Goal: Navigation & Orientation: Find specific page/section

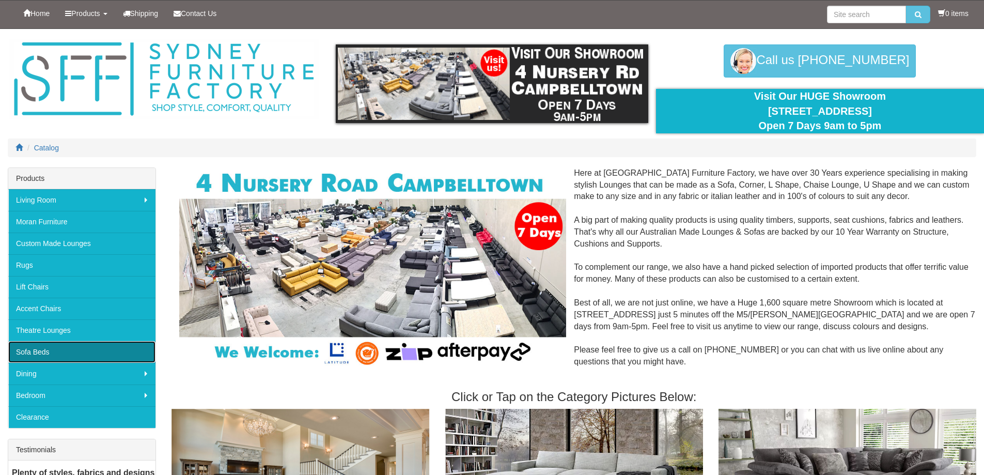
click at [71, 351] on link "Sofa Beds" at bounding box center [81, 352] width 147 height 22
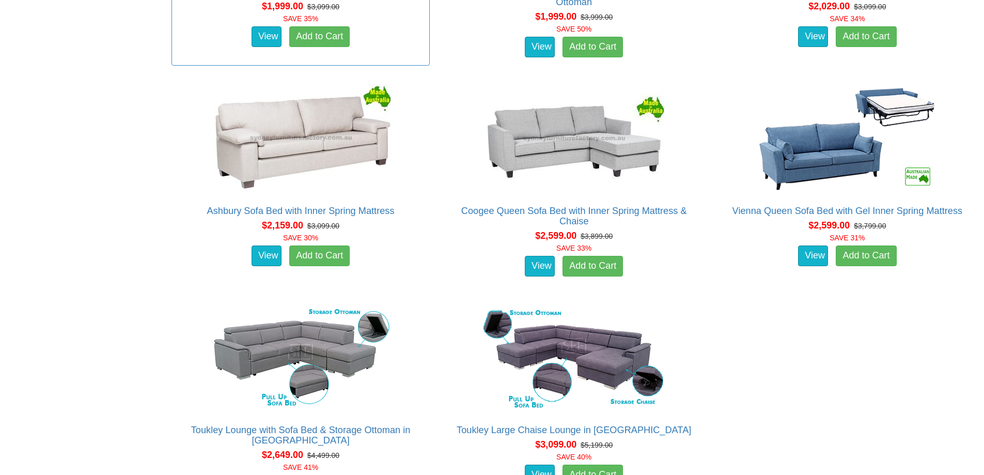
scroll to position [1343, 0]
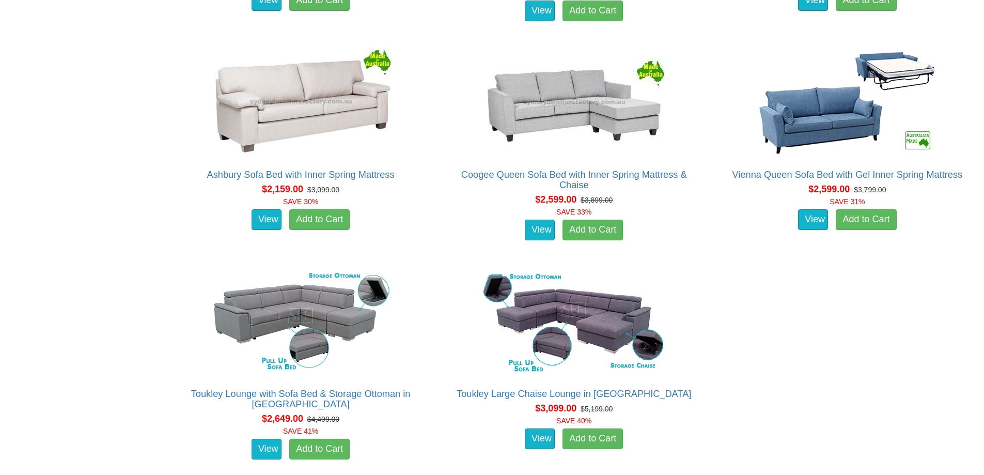
drag, startPoint x: 384, startPoint y: 216, endPoint x: 139, endPoint y: 278, distance: 253.1
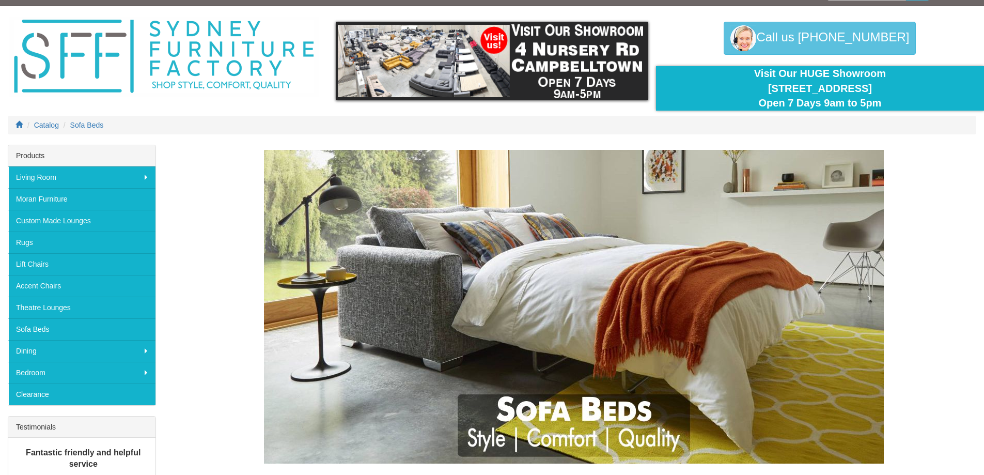
scroll to position [0, 0]
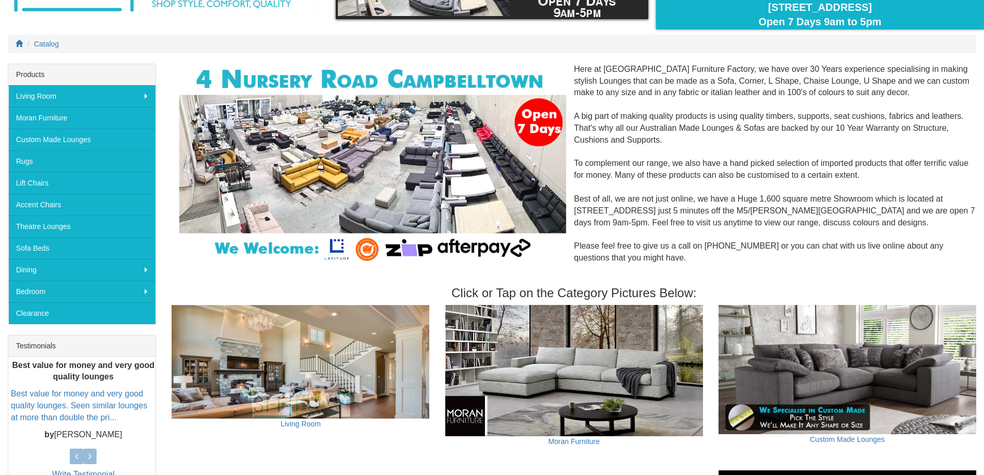
scroll to position [103, 0]
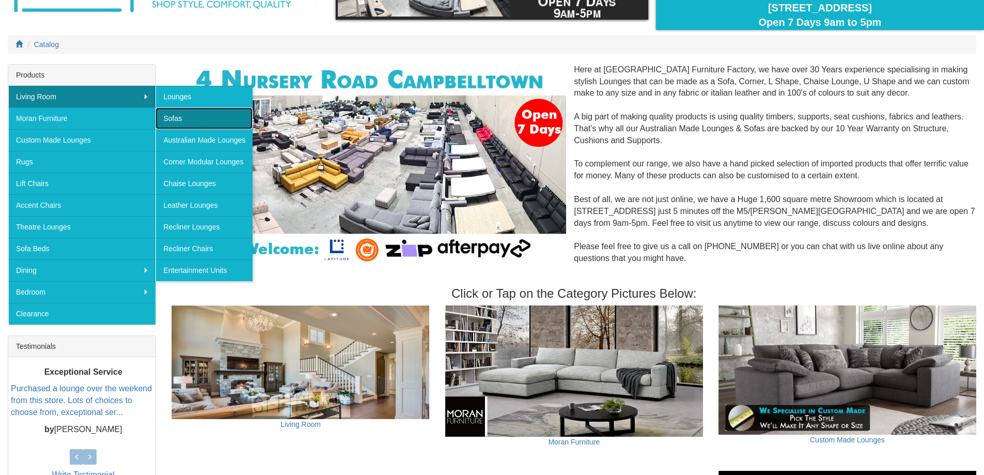
click at [202, 115] on link "Sofas" at bounding box center [204, 118] width 97 height 22
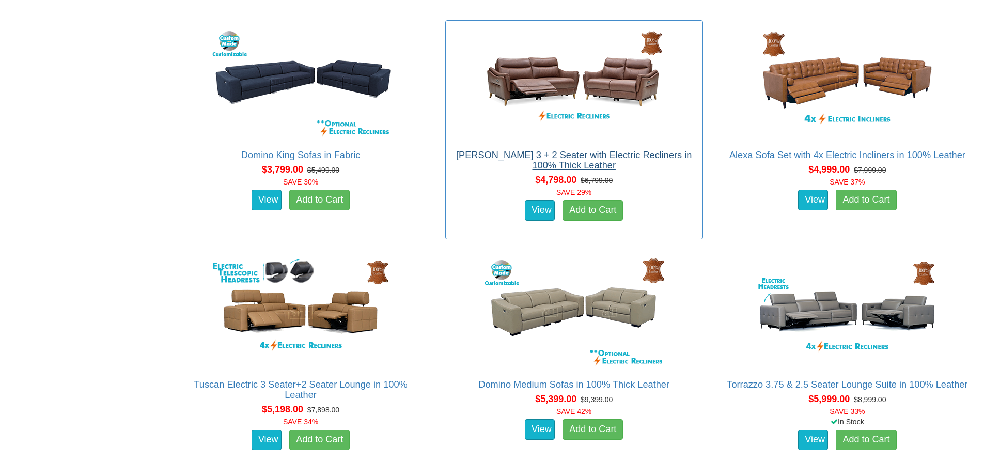
scroll to position [2687, 0]
